Goal: Navigation & Orientation: Find specific page/section

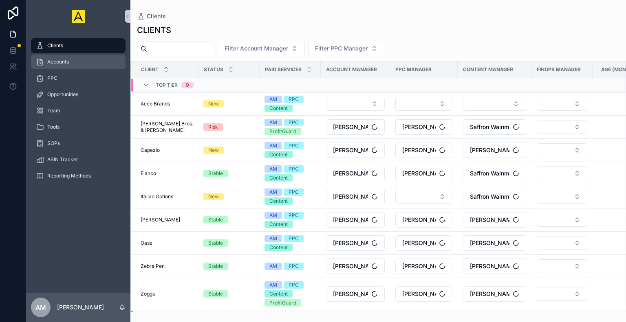
click at [81, 64] on div "Accounts" at bounding box center [78, 61] width 85 height 13
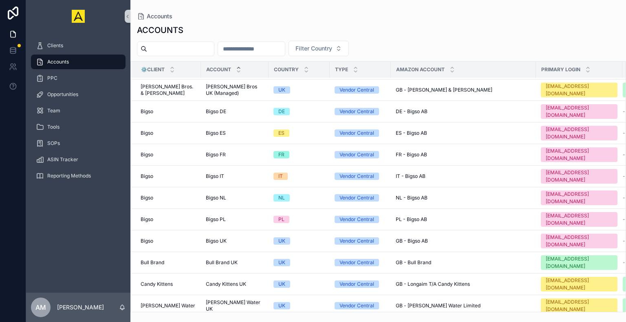
scroll to position [655, 0]
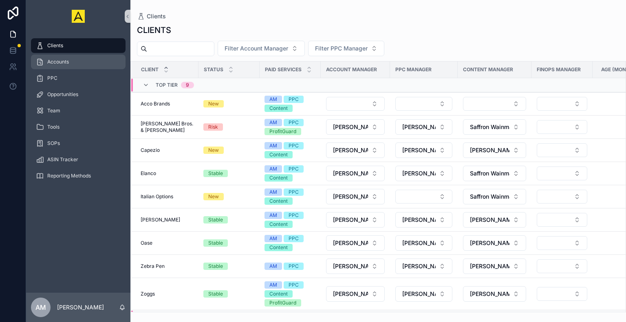
click at [74, 64] on div "Accounts" at bounding box center [78, 61] width 85 height 13
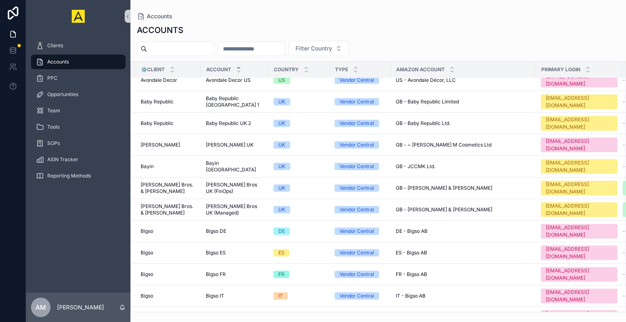
scroll to position [614, 0]
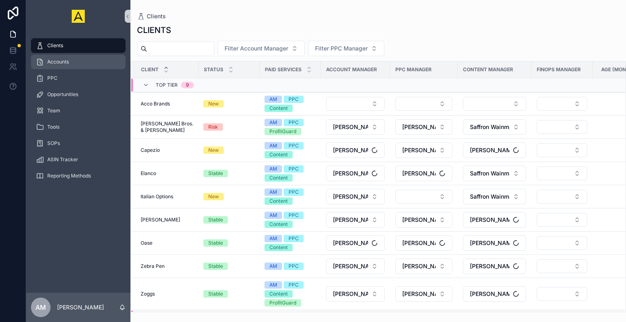
click at [75, 62] on div "Accounts" at bounding box center [78, 61] width 85 height 13
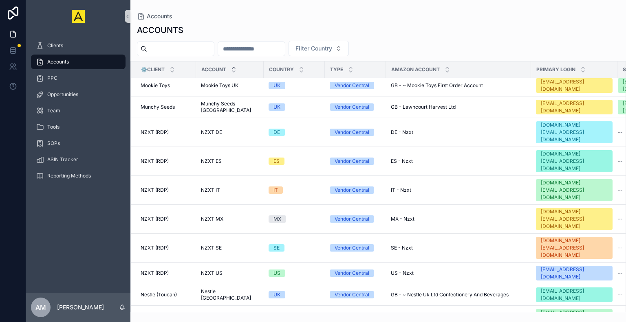
scroll to position [2377, 0]
